Goal: Information Seeking & Learning: Learn about a topic

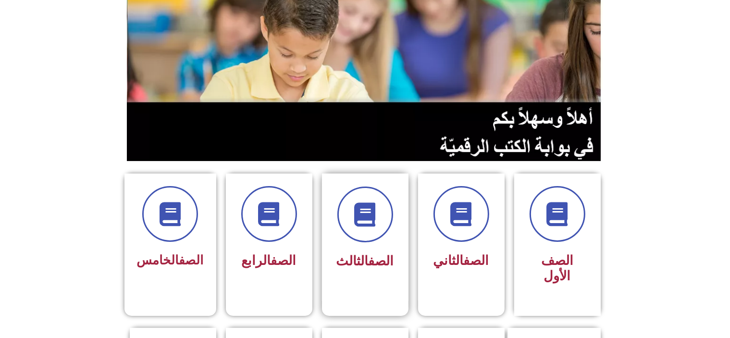
scroll to position [96, 0]
click at [257, 208] on icon at bounding box center [269, 214] width 26 height 26
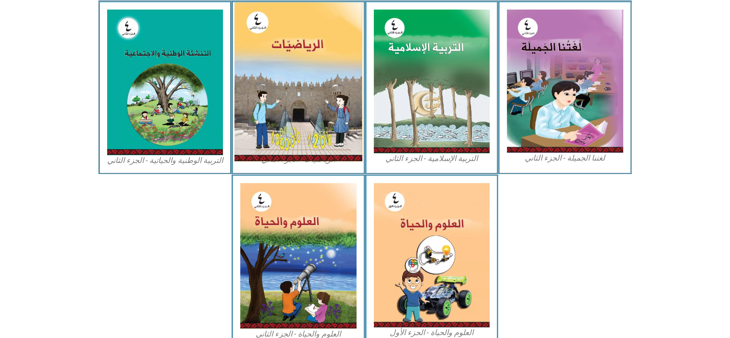
scroll to position [523, 0]
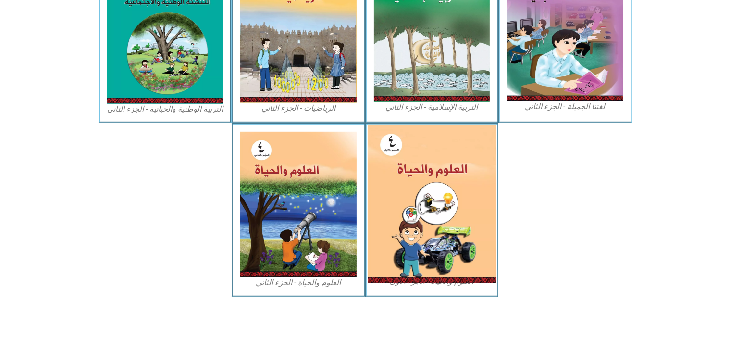
click at [414, 171] on img at bounding box center [432, 203] width 128 height 159
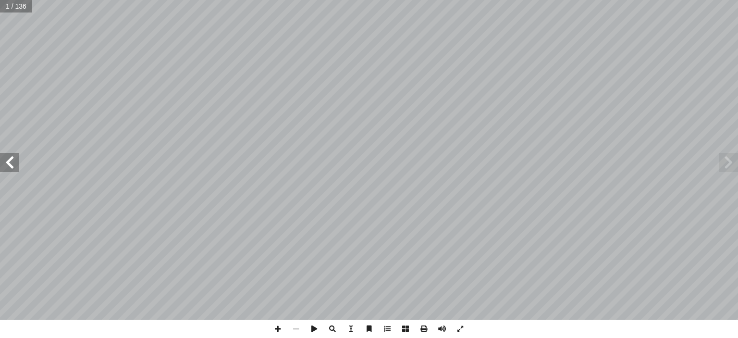
click at [6, 170] on span at bounding box center [9, 162] width 19 height 19
click at [9, 170] on span at bounding box center [9, 162] width 19 height 19
click at [0, 165] on span at bounding box center [9, 162] width 19 height 19
click at [10, 165] on span at bounding box center [9, 162] width 19 height 19
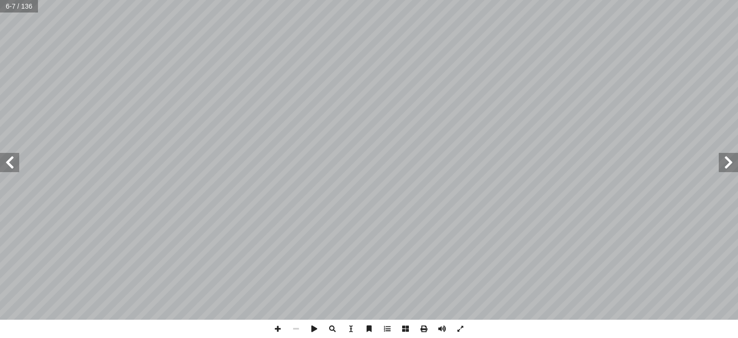
click at [10, 165] on span at bounding box center [9, 162] width 19 height 19
click at [15, 170] on span at bounding box center [9, 162] width 19 height 19
click at [0, 161] on span at bounding box center [9, 162] width 19 height 19
click at [0, 163] on span at bounding box center [9, 162] width 19 height 19
click at [2, 171] on span at bounding box center [9, 162] width 19 height 19
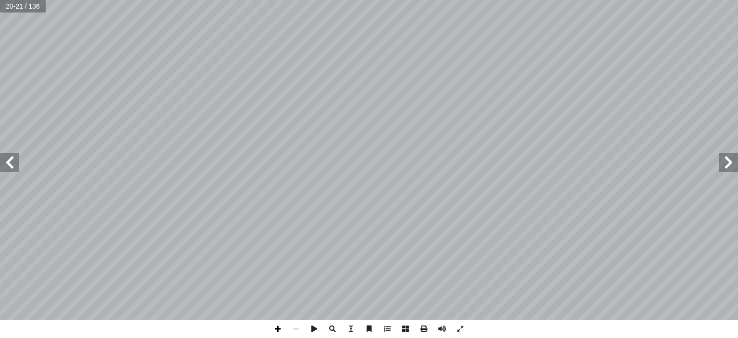
click at [281, 332] on span at bounding box center [278, 328] width 18 height 18
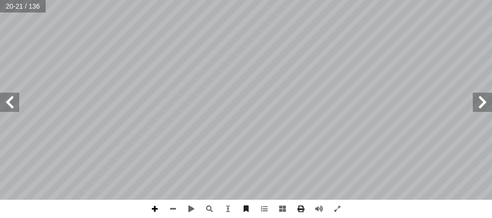
click at [156, 208] on span at bounding box center [155, 209] width 18 height 18
